Goal: Check status: Check status

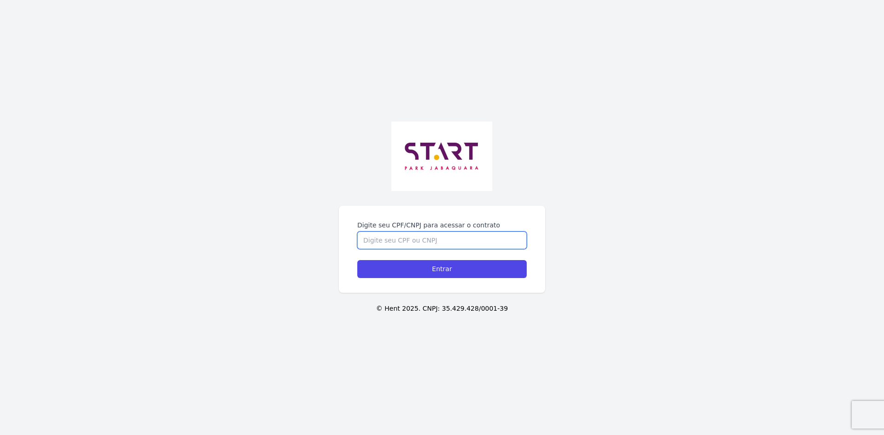
click at [398, 241] on input "Digite seu CPF/CNPJ para acessar o contrato" at bounding box center [441, 241] width 169 height 18
type input "43164644850"
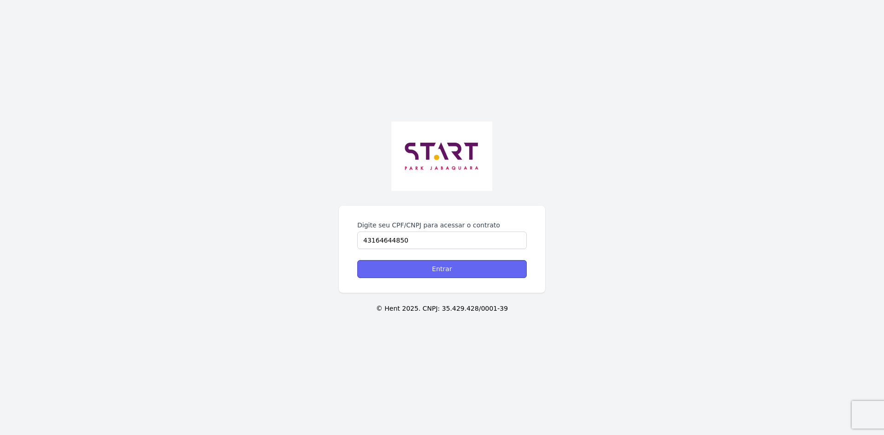
click at [428, 266] on input "Entrar" at bounding box center [441, 269] width 169 height 18
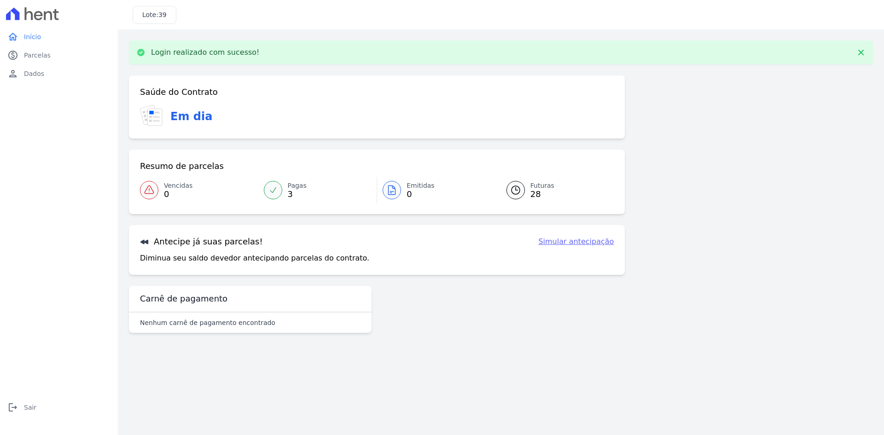
click at [295, 187] on span "Pagas" at bounding box center [297, 186] width 19 height 10
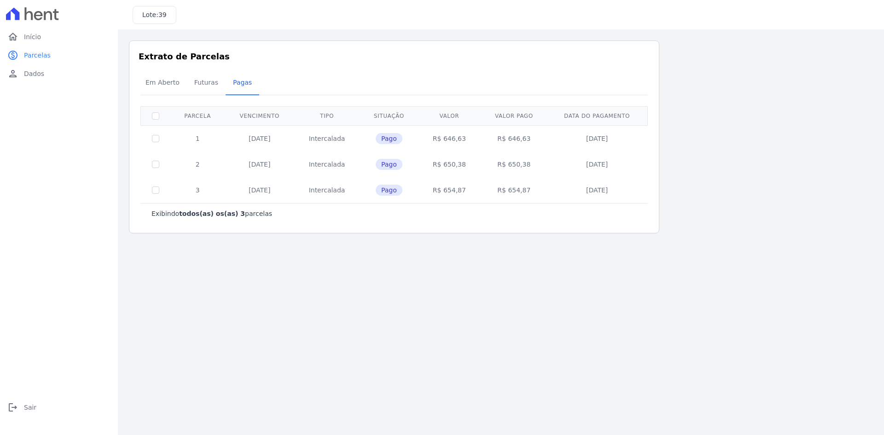
click at [381, 280] on main "Listagem de parcelas Baixar PDF Extrato de Parcelas Em [GEOGRAPHIC_DATA] Futura…" at bounding box center [501, 232] width 766 height 406
click at [40, 52] on span "Parcelas" at bounding box center [37, 55] width 27 height 9
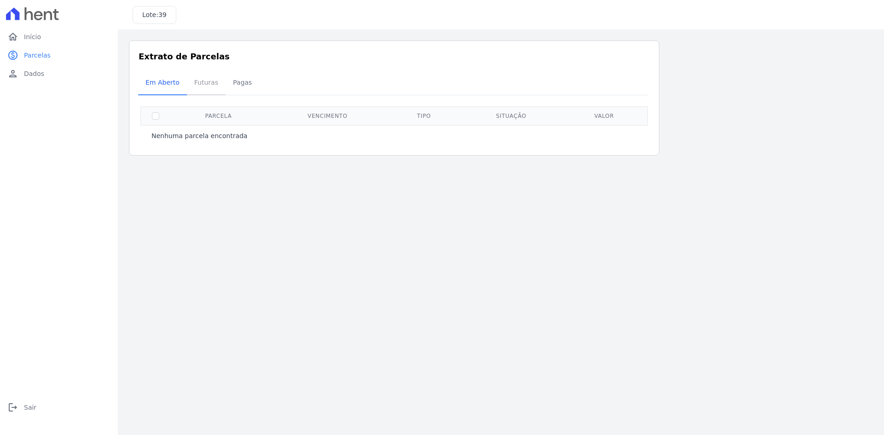
click at [200, 81] on span "Futuras" at bounding box center [206, 82] width 35 height 18
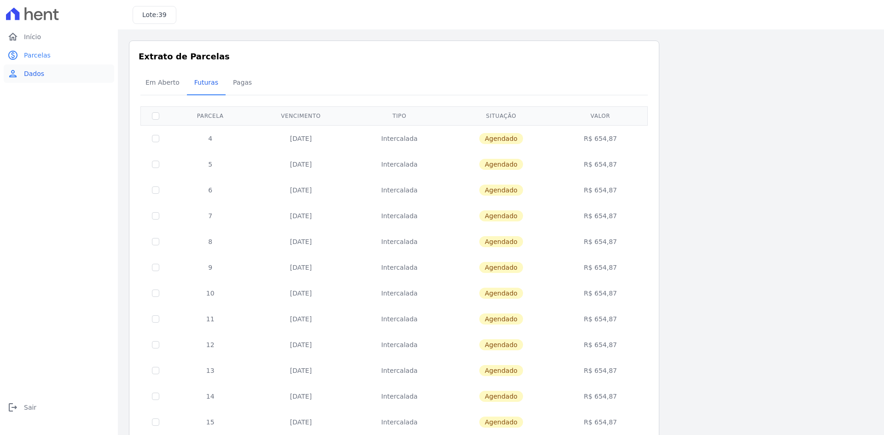
click at [34, 73] on span "Dados" at bounding box center [34, 73] width 20 height 9
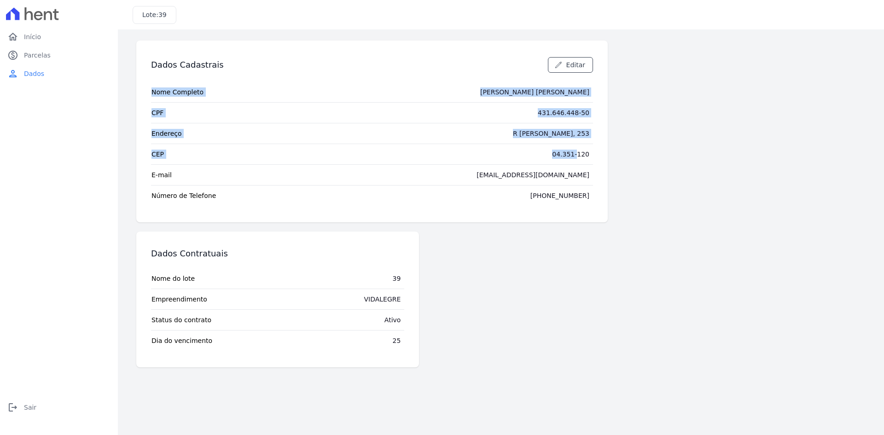
drag, startPoint x: 555, startPoint y: 156, endPoint x: 634, endPoint y: 164, distance: 79.2
click at [631, 163] on div "Dados Cadastrais Editar Nome Completo GLADSON JOSÉ ANGELO CPF 431.646.448-50 En…" at bounding box center [501, 204] width 744 height 327
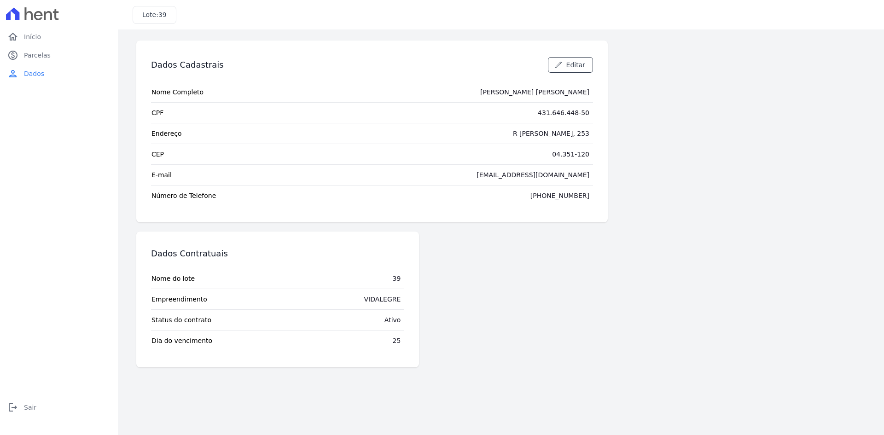
drag, startPoint x: 523, startPoint y: 364, endPoint x: 508, endPoint y: 324, distance: 42.4
click at [523, 363] on div "Dados Contratuais Nome do lote 39 Empreendimento VIDALEGRE Status do contrato A…" at bounding box center [372, 300] width 472 height 136
